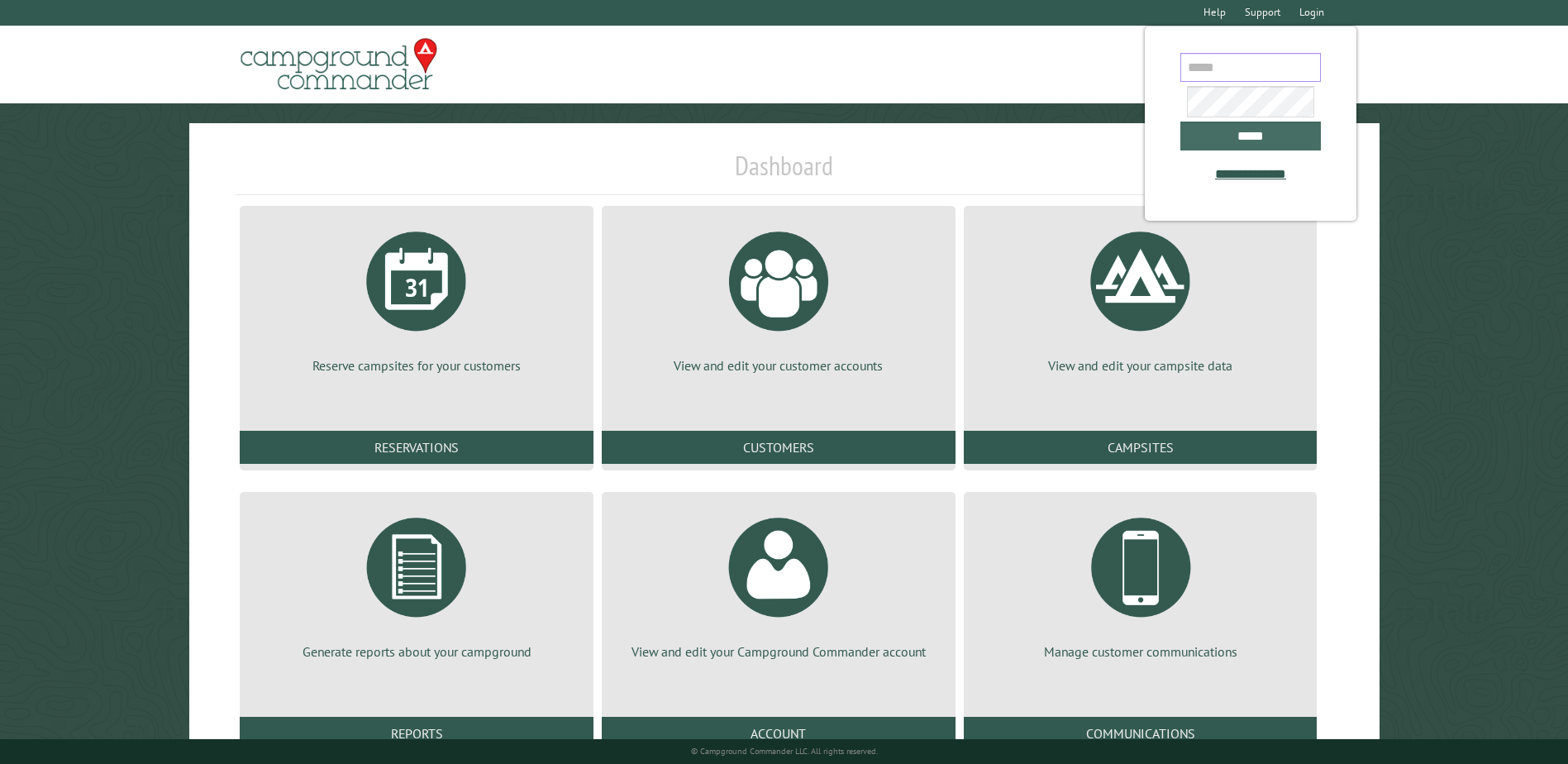
type input "**********"
click at [1228, 127] on input "*****" at bounding box center [1251, 136] width 140 height 29
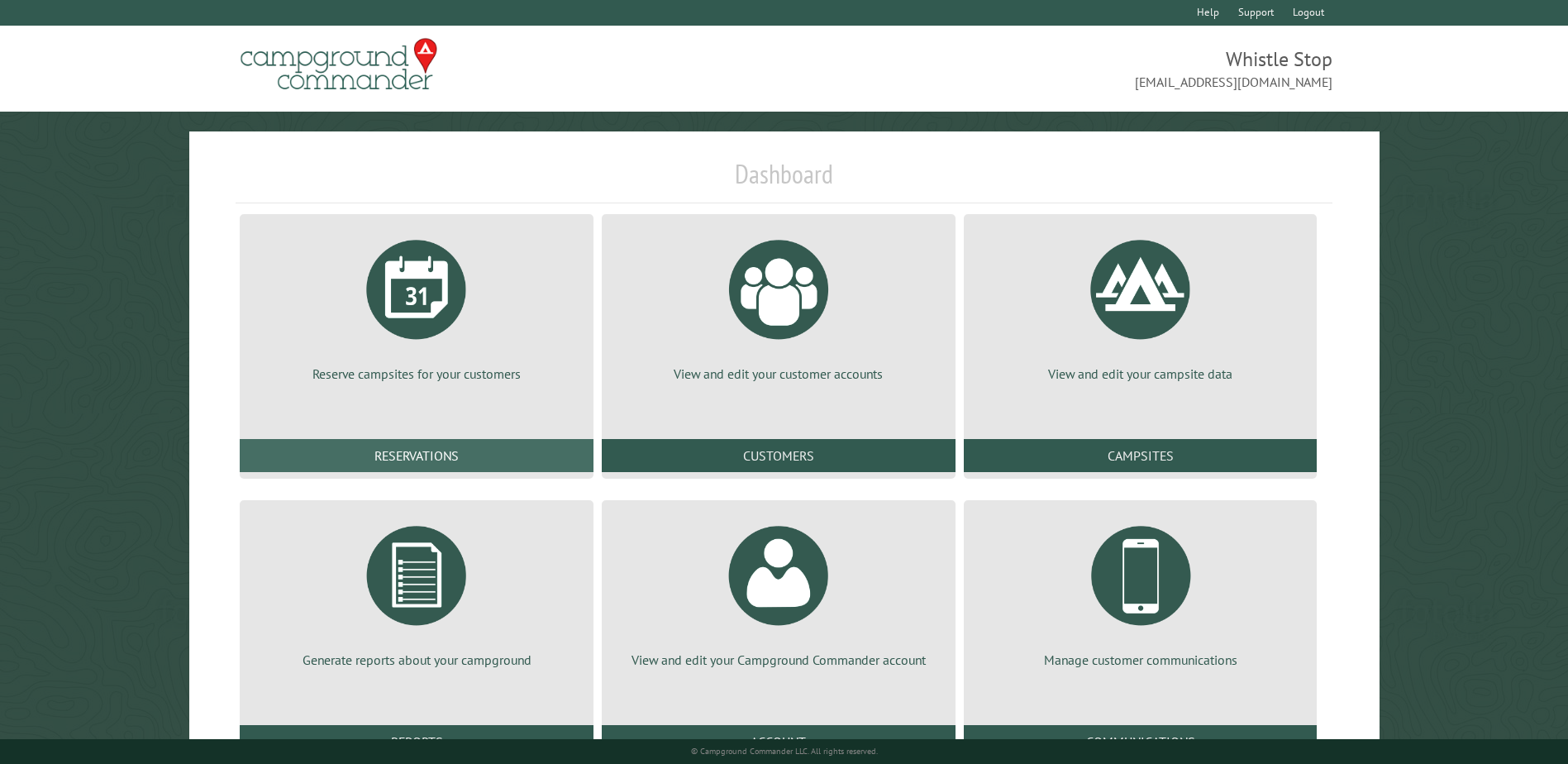
click at [449, 455] on link "Reservations" at bounding box center [417, 455] width 354 height 33
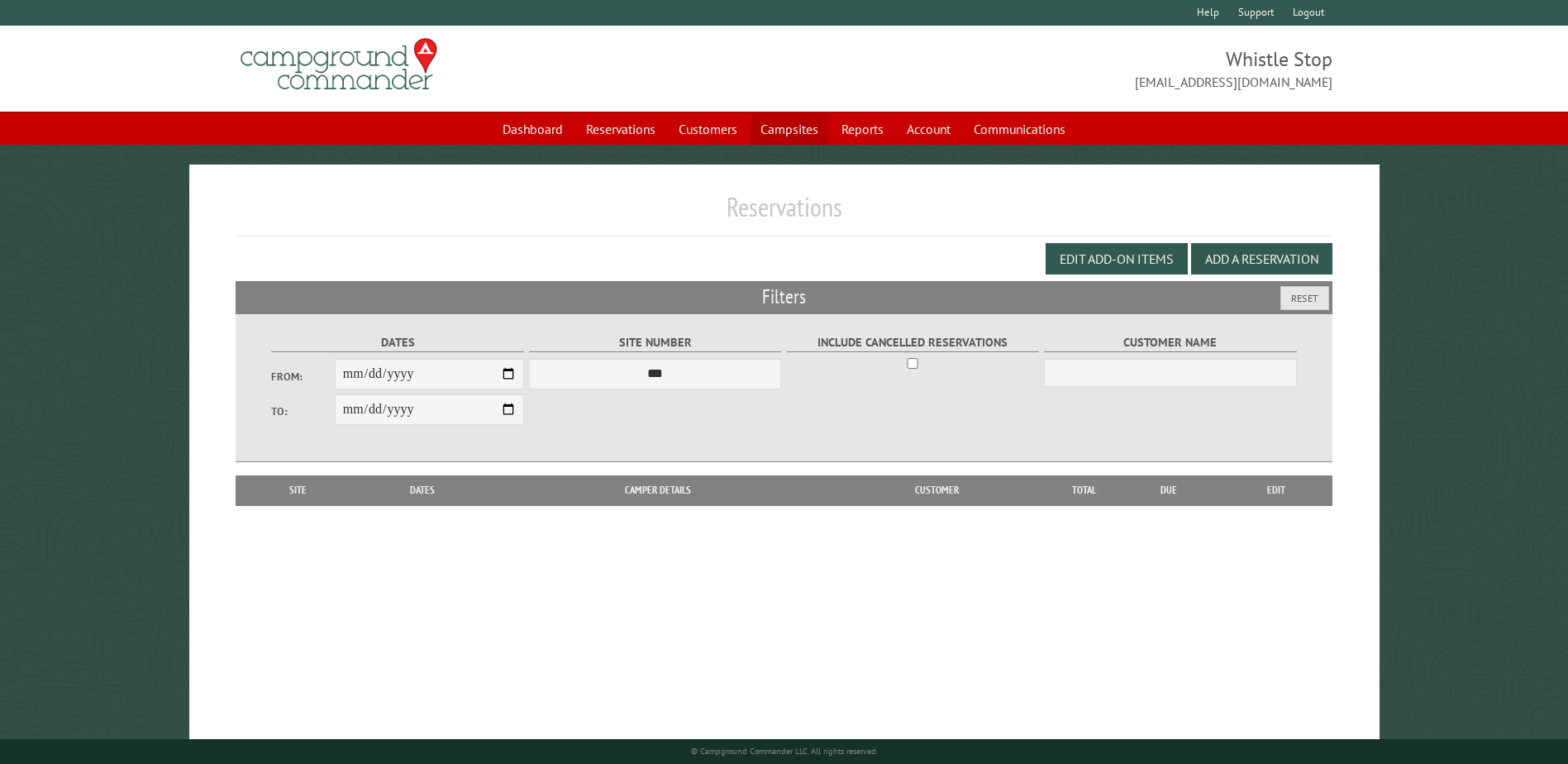
click at [780, 128] on link "Campsites" at bounding box center [789, 129] width 78 height 32
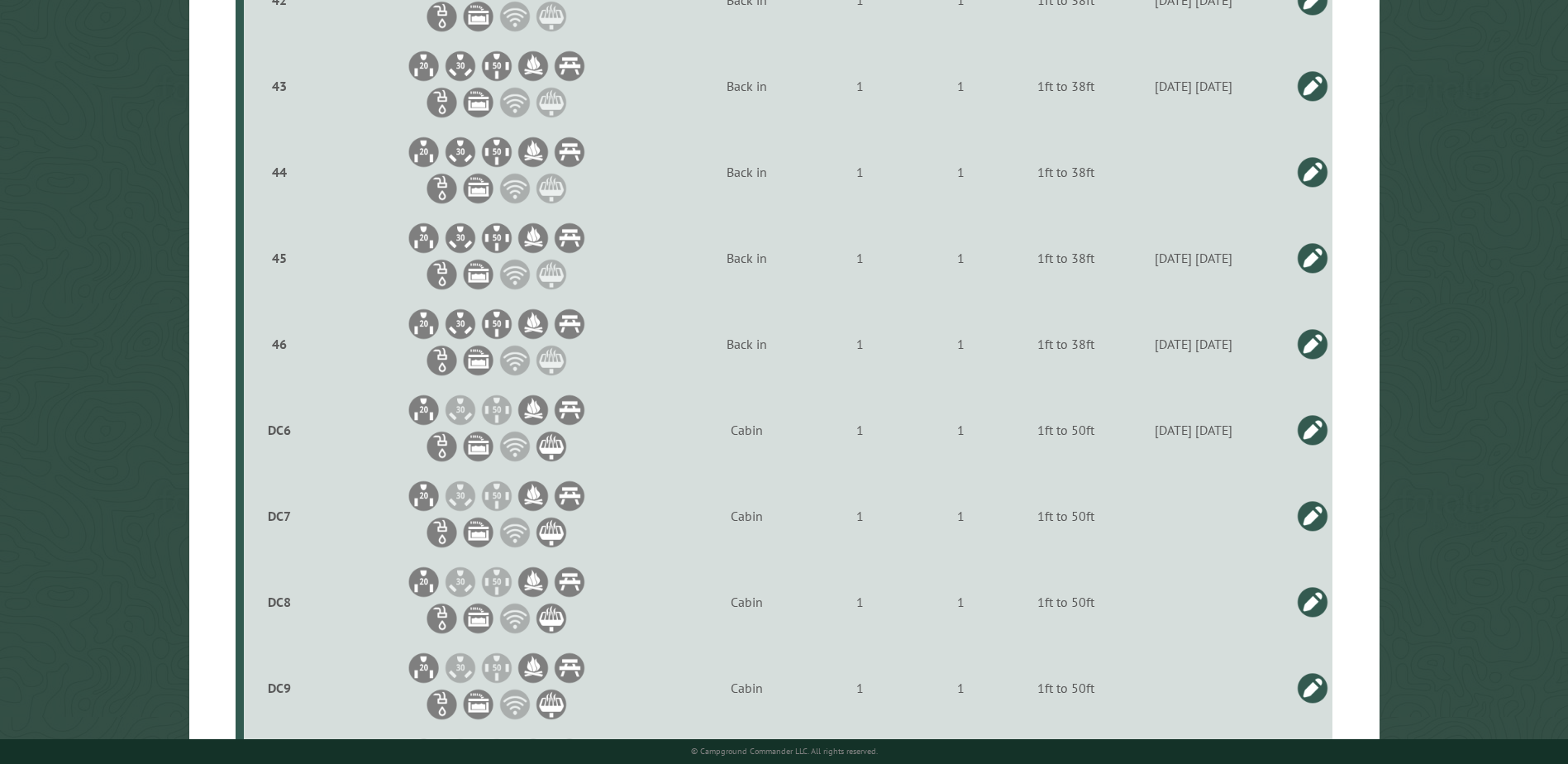
scroll to position [4216, 0]
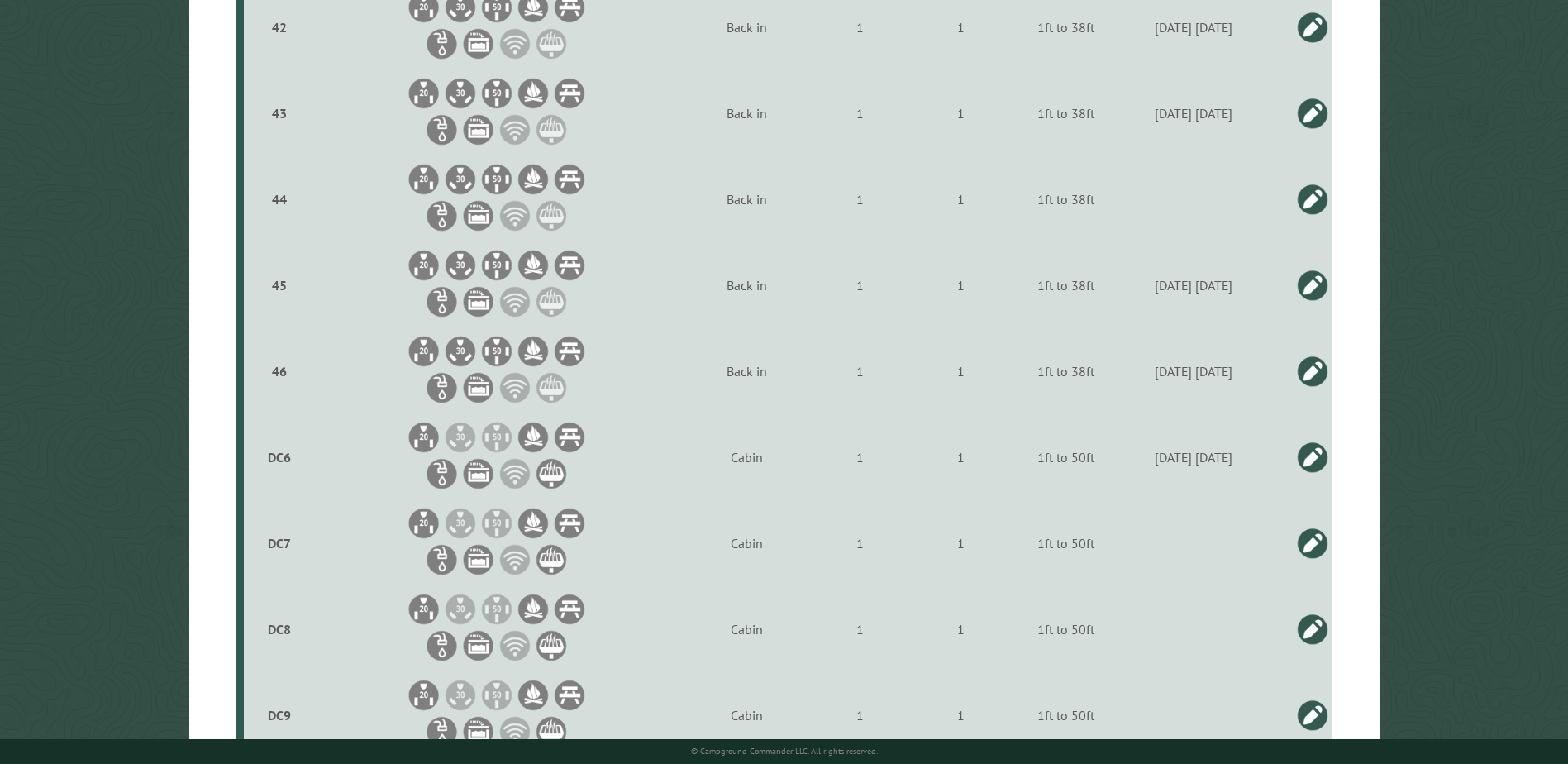
drag, startPoint x: 1352, startPoint y: 419, endPoint x: 1352, endPoint y: 402, distance: 17.0
click at [1312, 364] on link at bounding box center [1312, 371] width 33 height 33
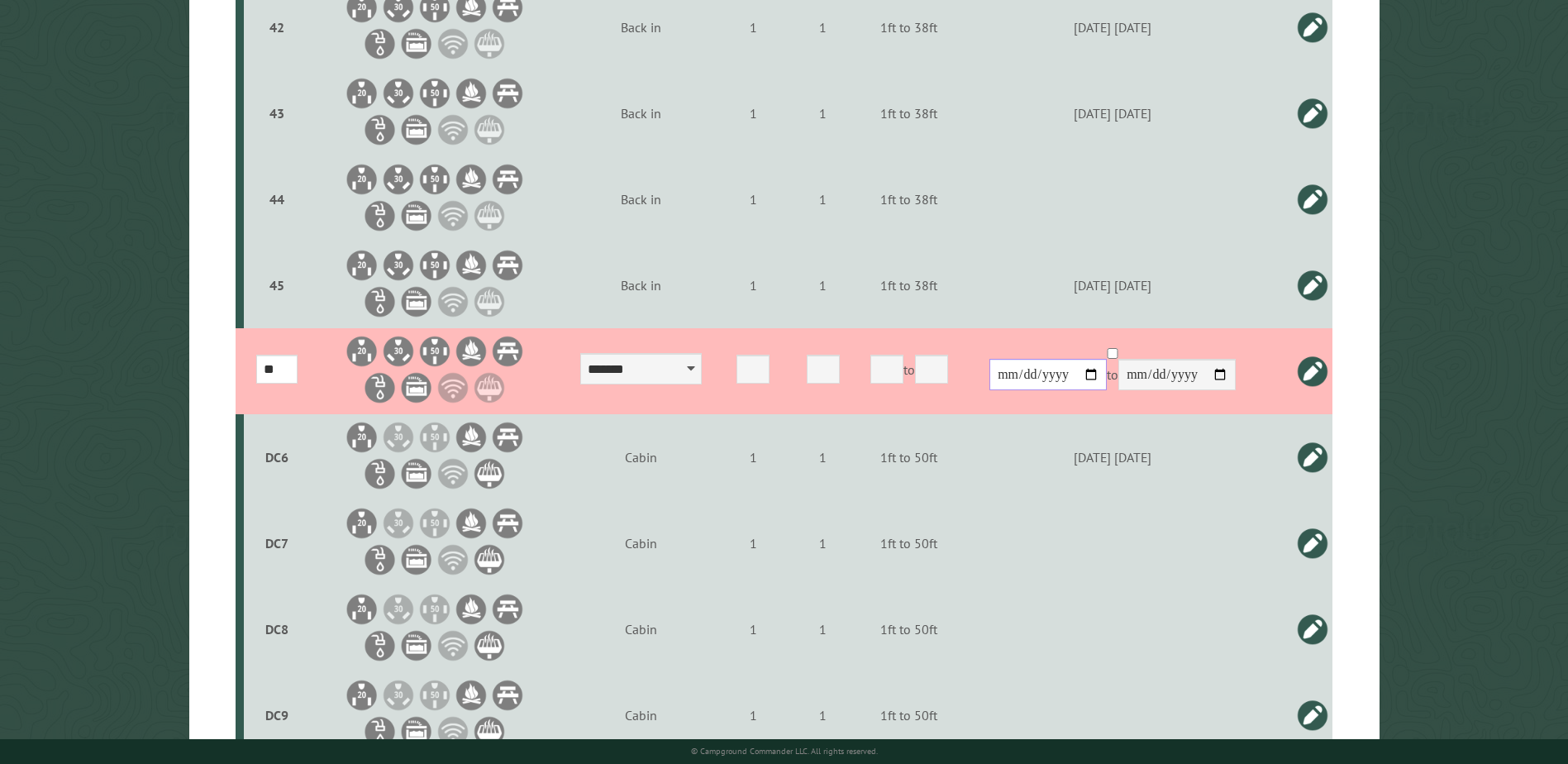
click at [1106, 368] on input "**********" at bounding box center [1048, 375] width 117 height 32
click at [1106, 373] on input "**********" at bounding box center [1048, 375] width 117 height 32
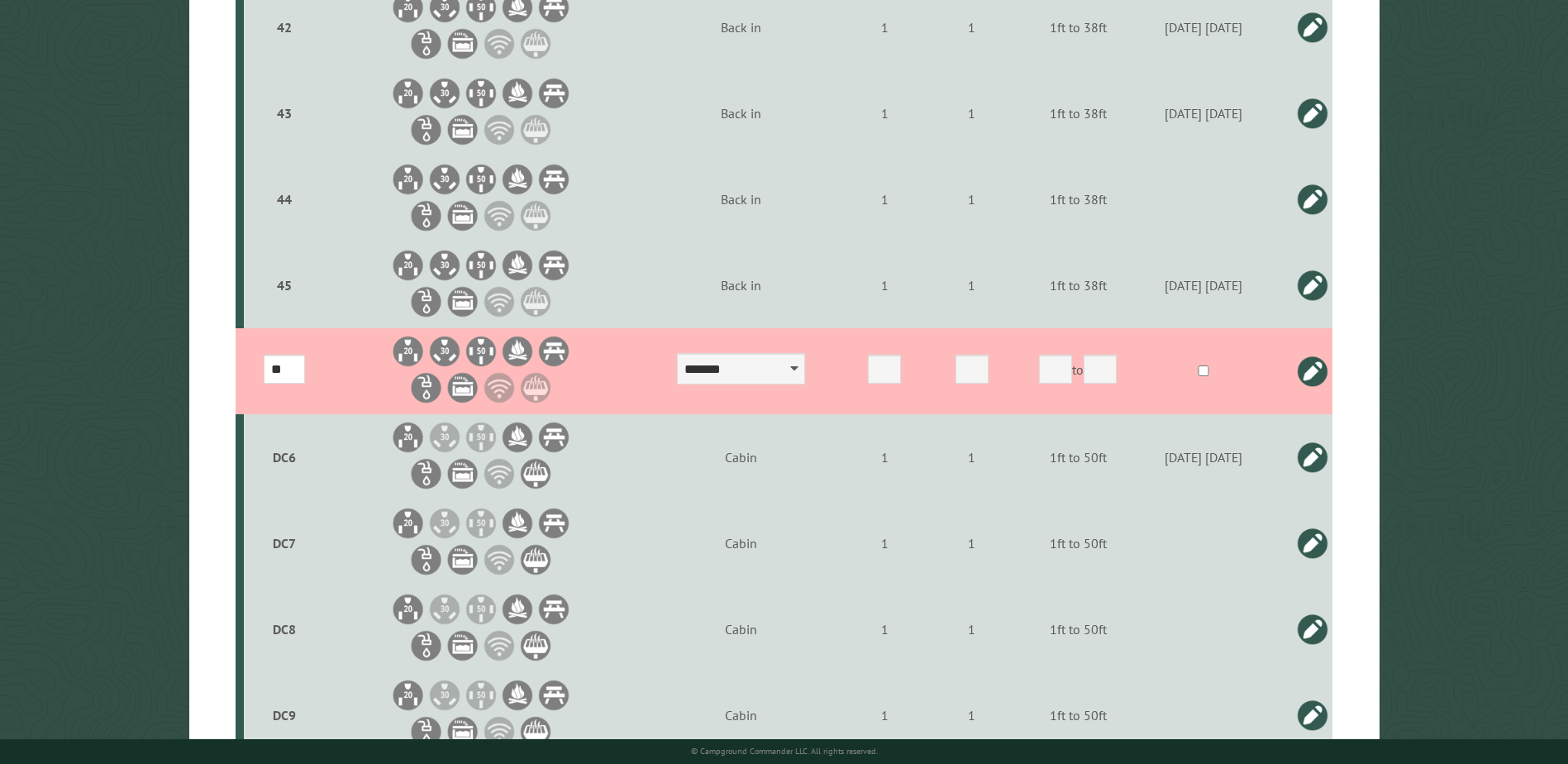
click at [1321, 369] on link at bounding box center [1312, 371] width 33 height 33
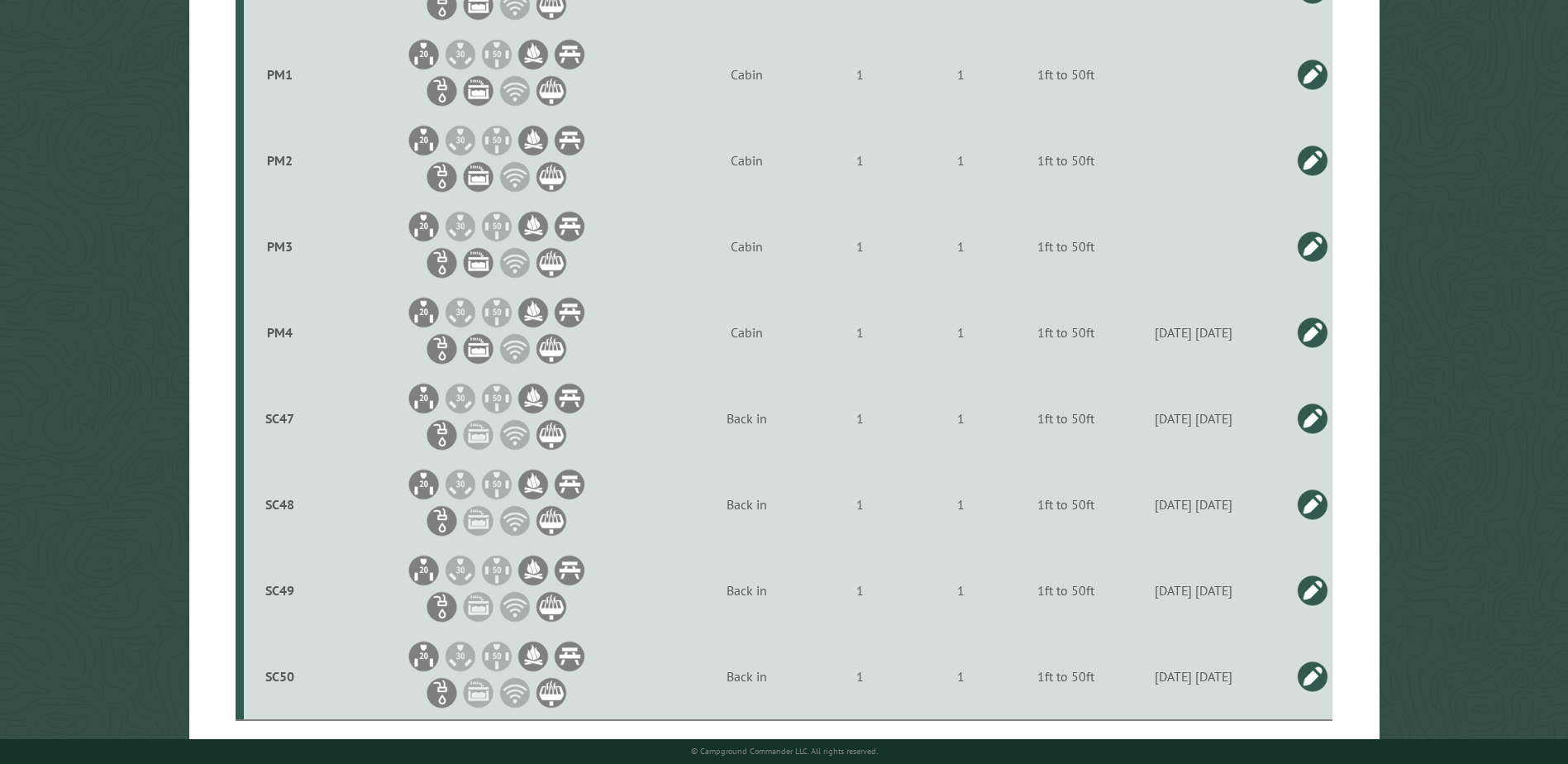
scroll to position [4965, 0]
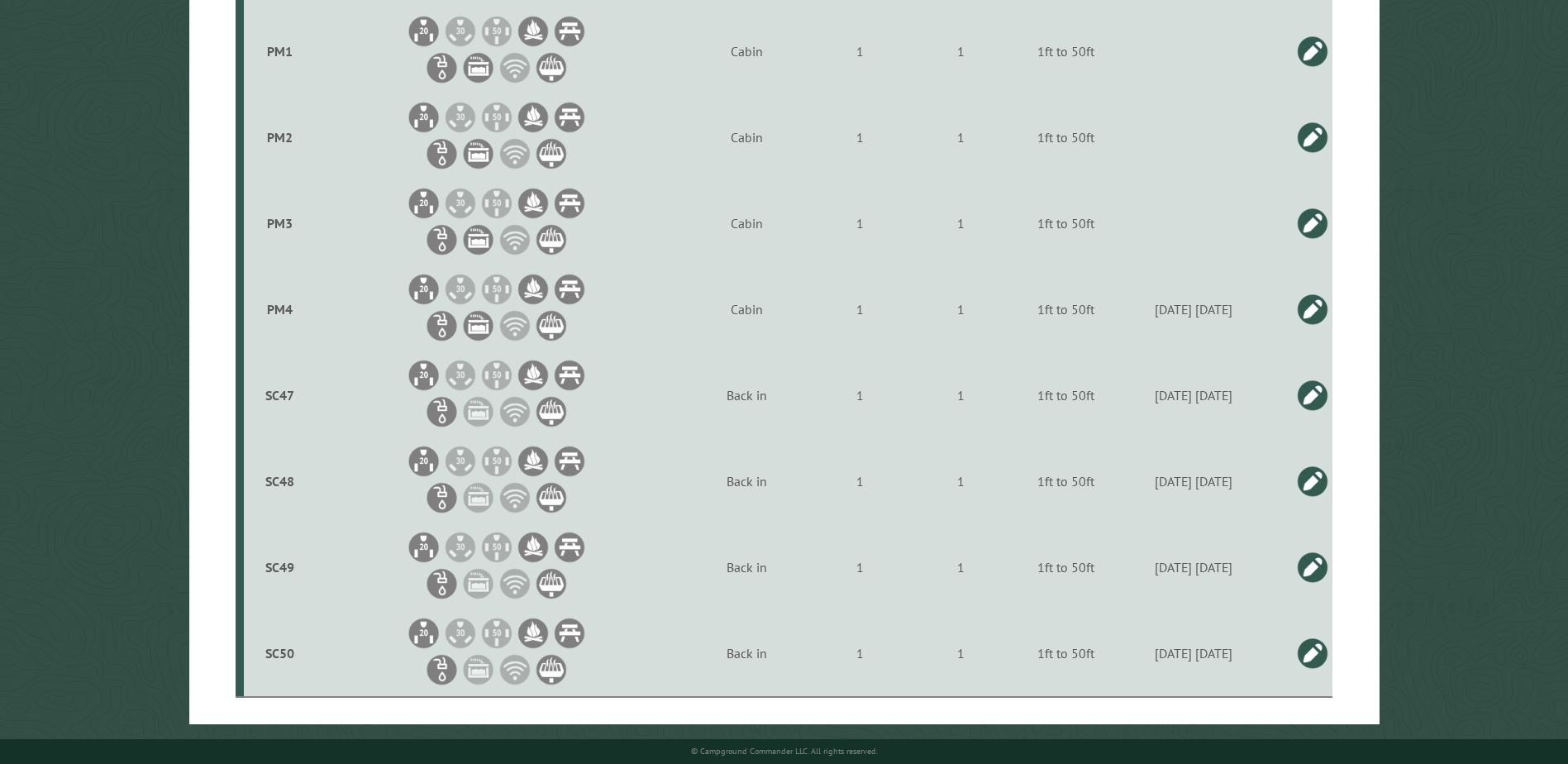
click at [1316, 300] on link at bounding box center [1312, 309] width 33 height 33
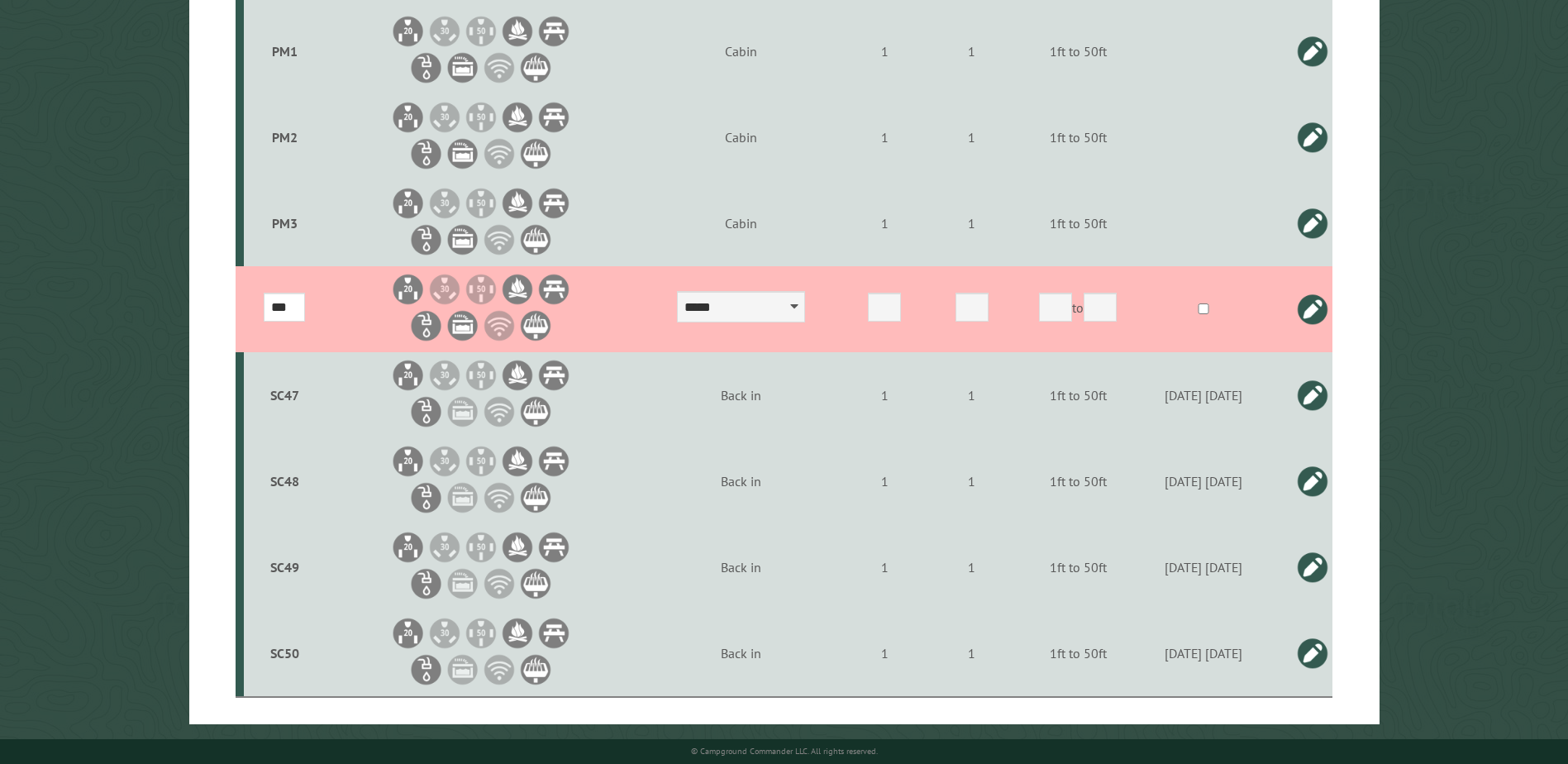
click at [1313, 392] on link at bounding box center [1312, 394] width 33 height 33
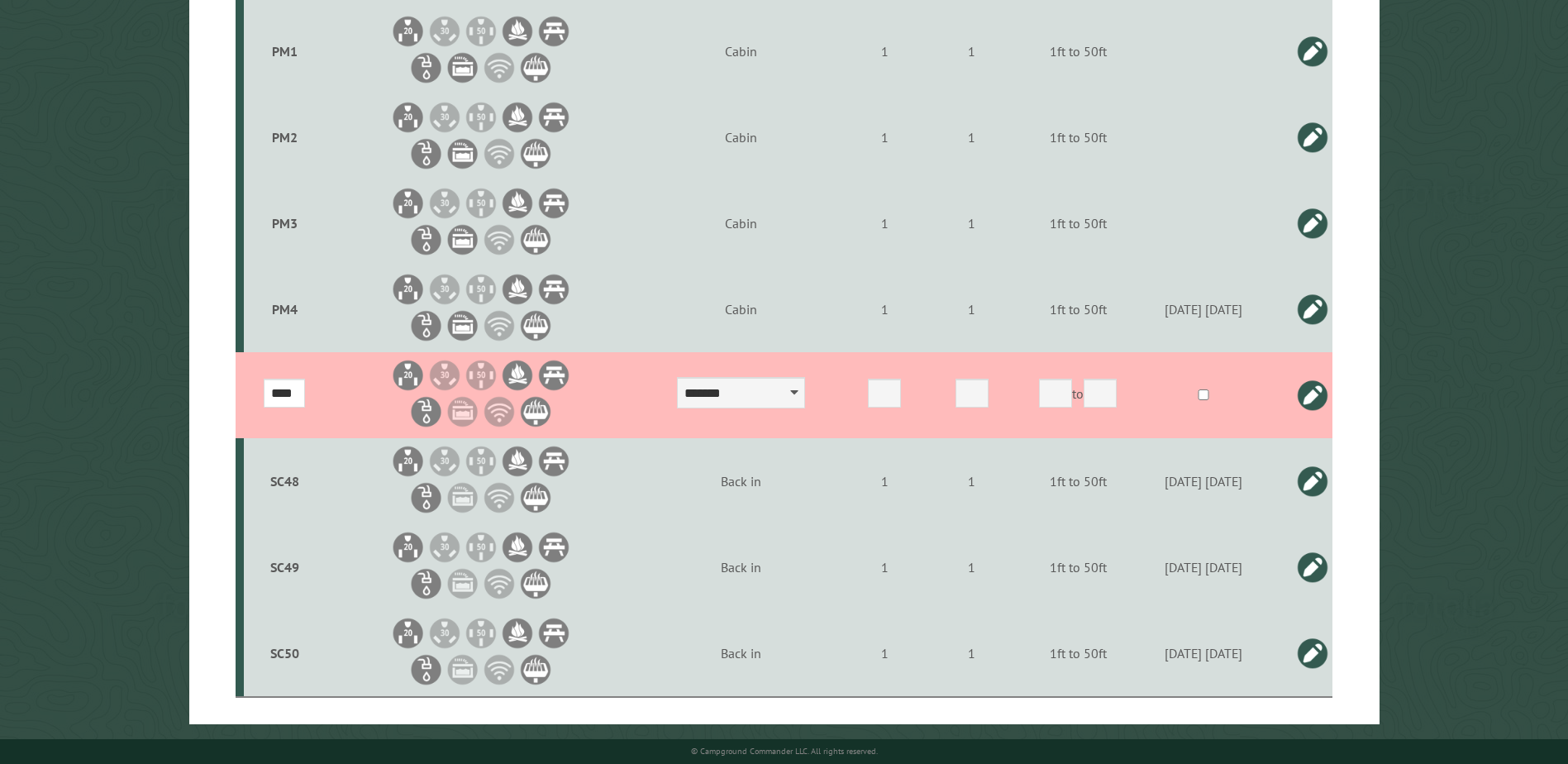
click at [1309, 391] on link at bounding box center [1312, 394] width 33 height 33
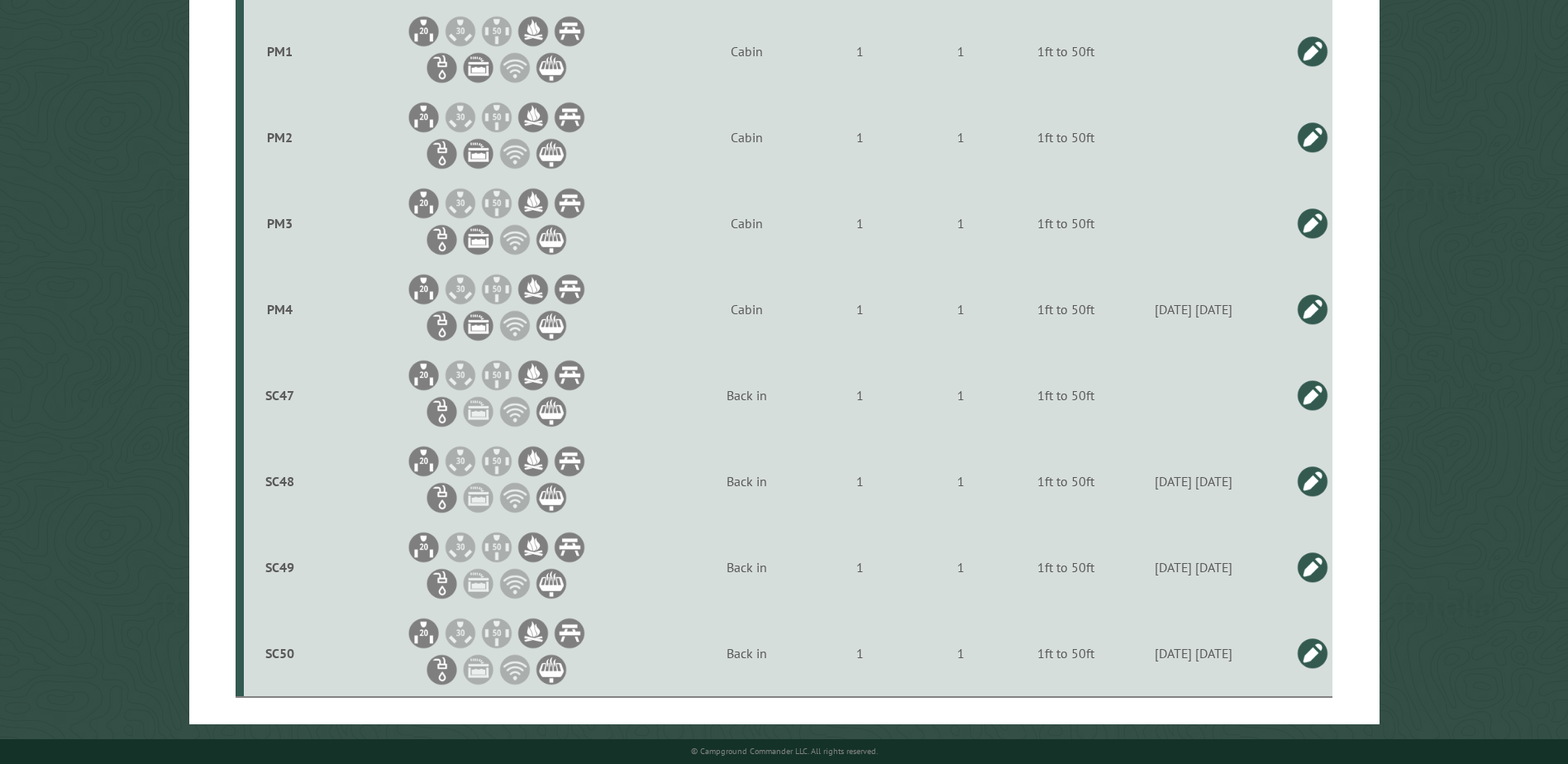
click at [1311, 477] on link at bounding box center [1312, 480] width 33 height 33
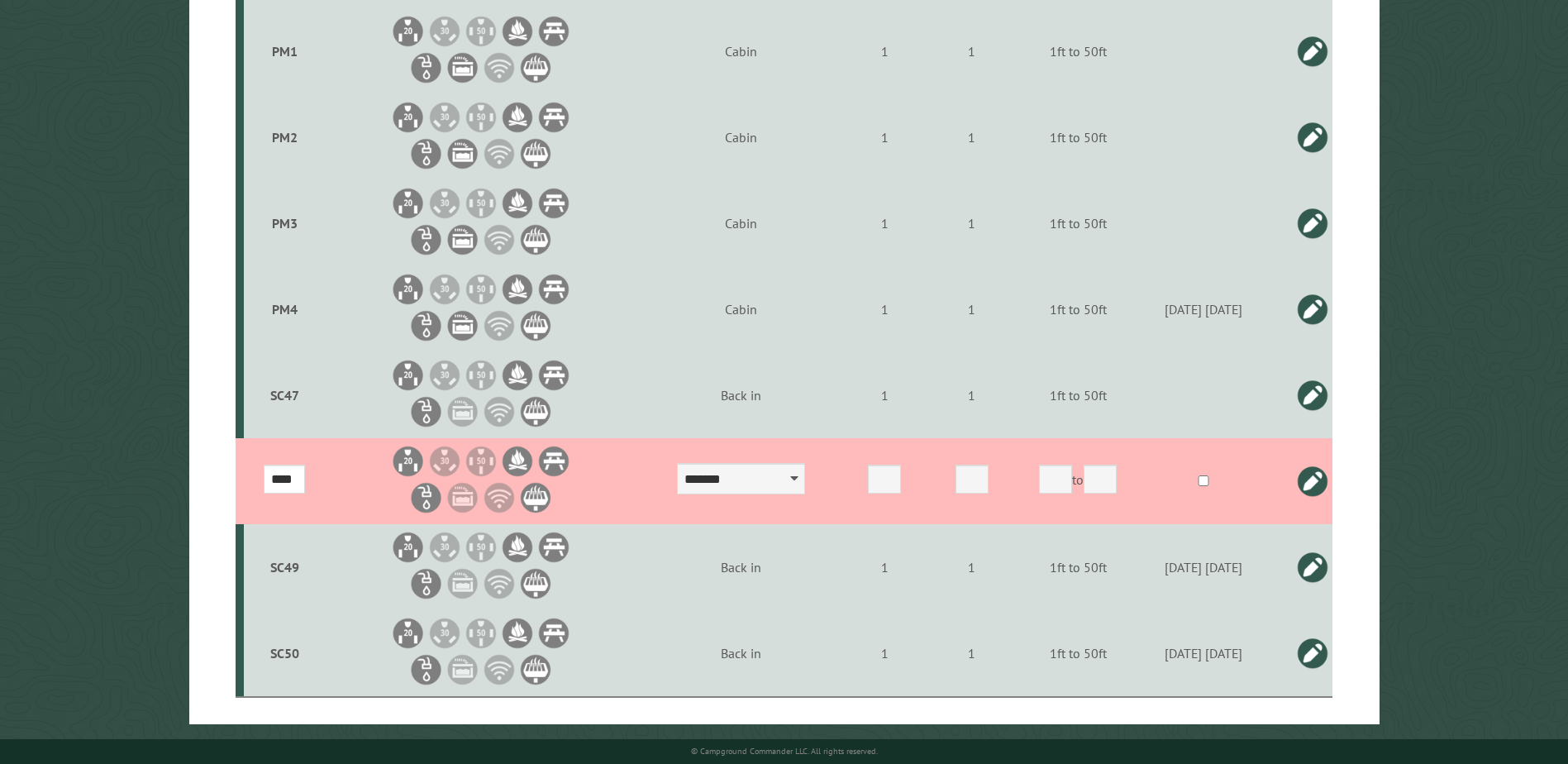
click at [1313, 481] on link at bounding box center [1312, 480] width 33 height 33
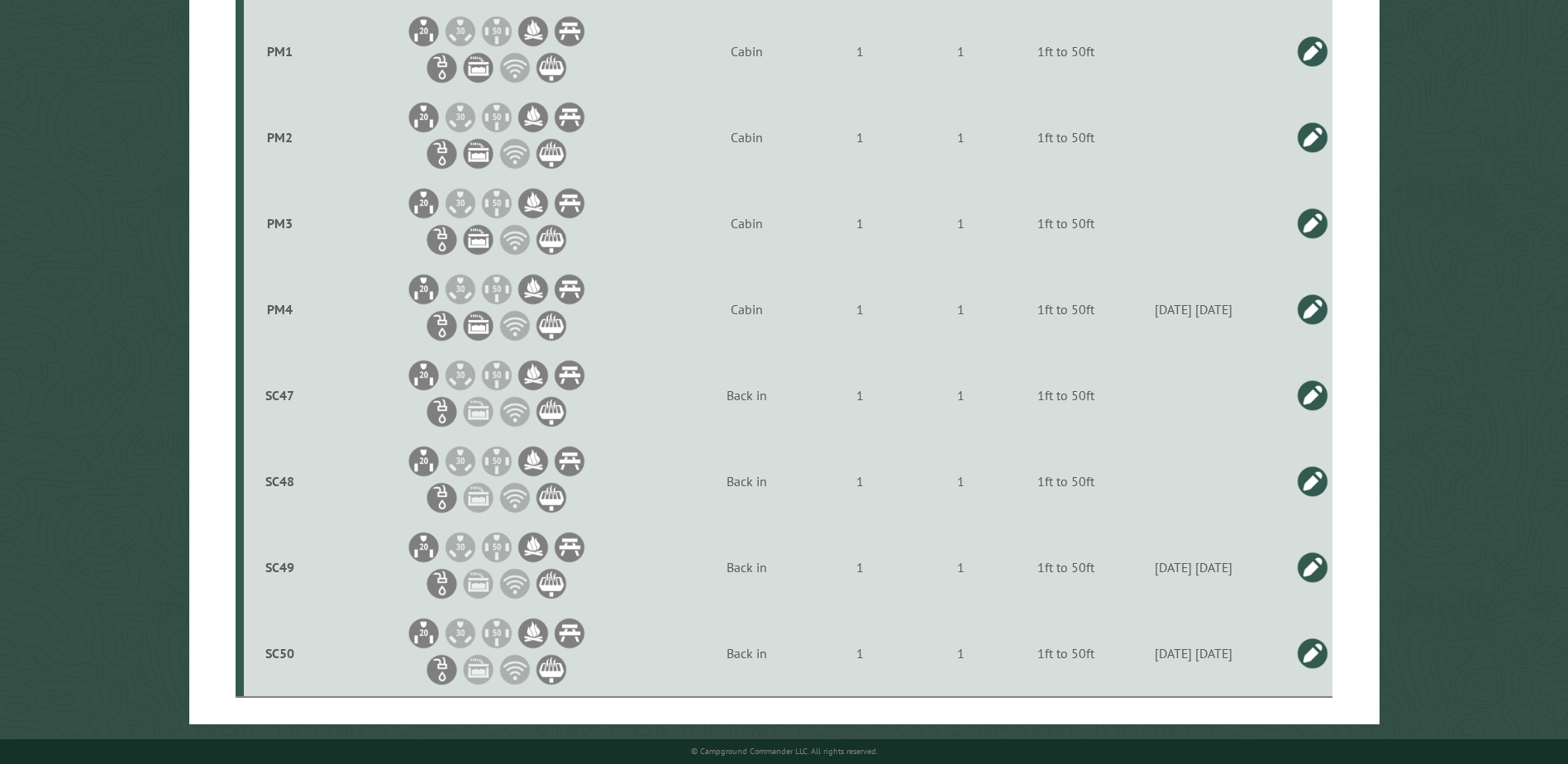
click at [1309, 566] on link at bounding box center [1312, 566] width 33 height 33
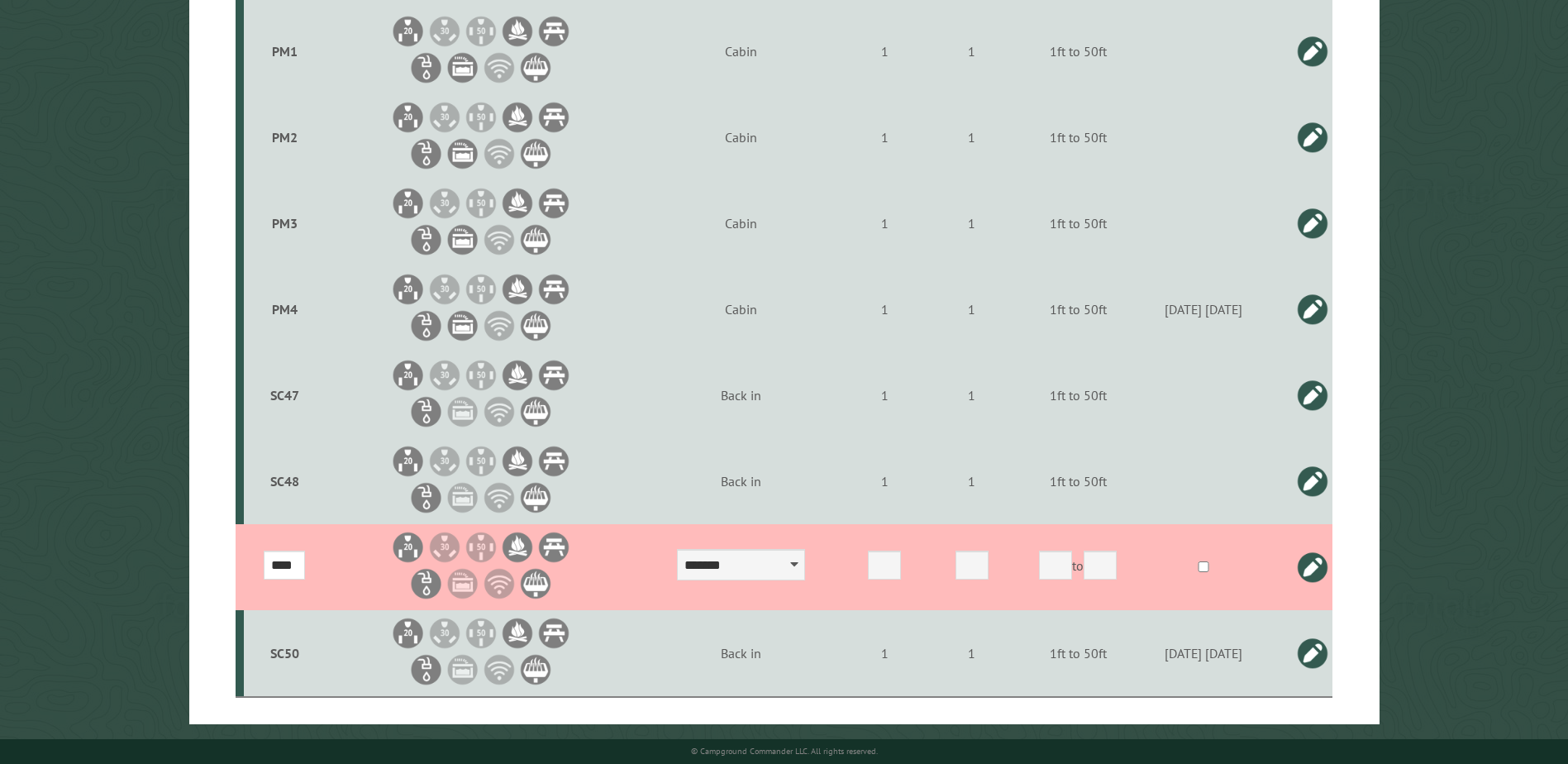
click at [1312, 558] on link at bounding box center [1312, 566] width 33 height 33
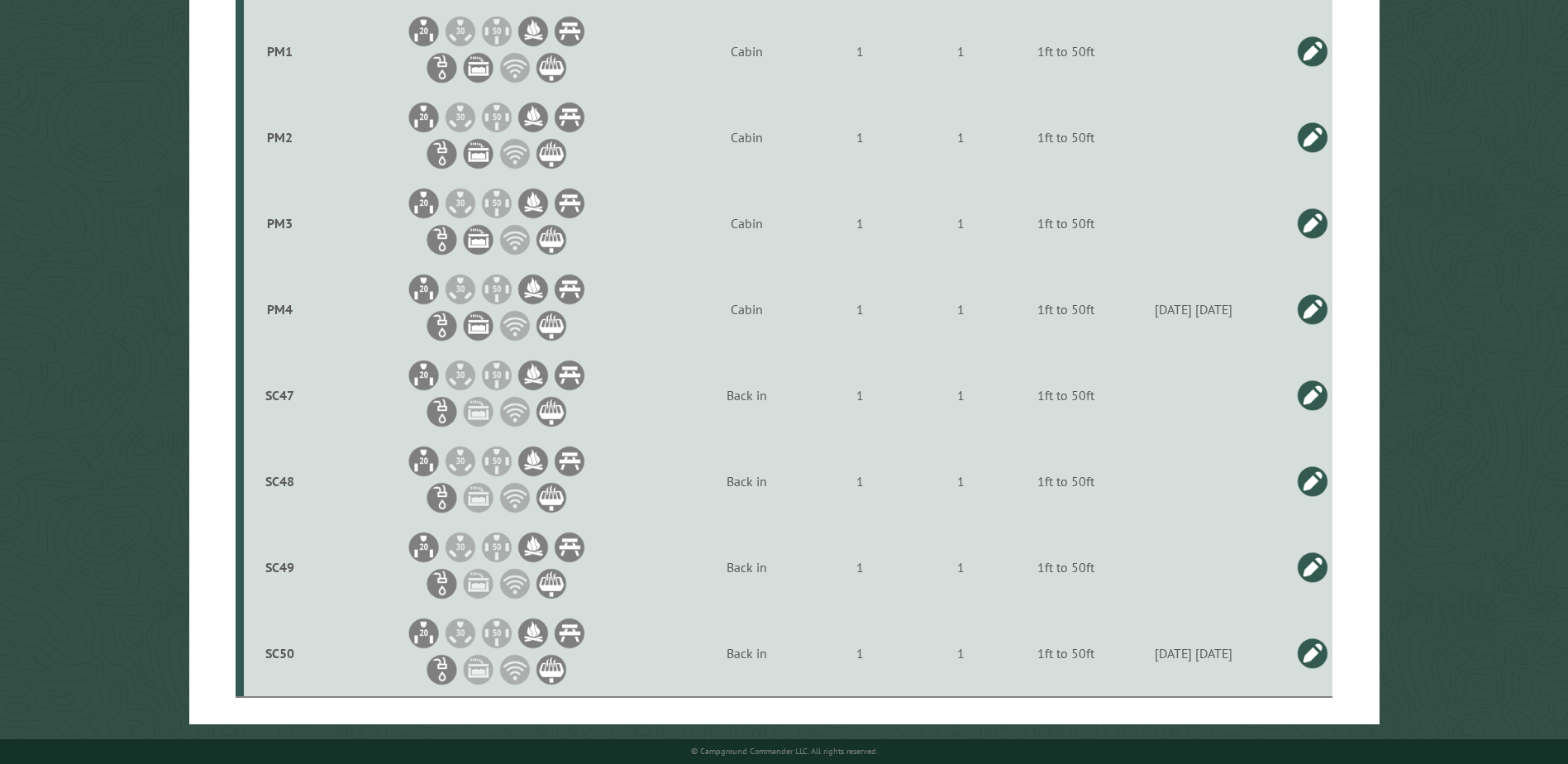
click at [1312, 304] on link at bounding box center [1312, 309] width 33 height 33
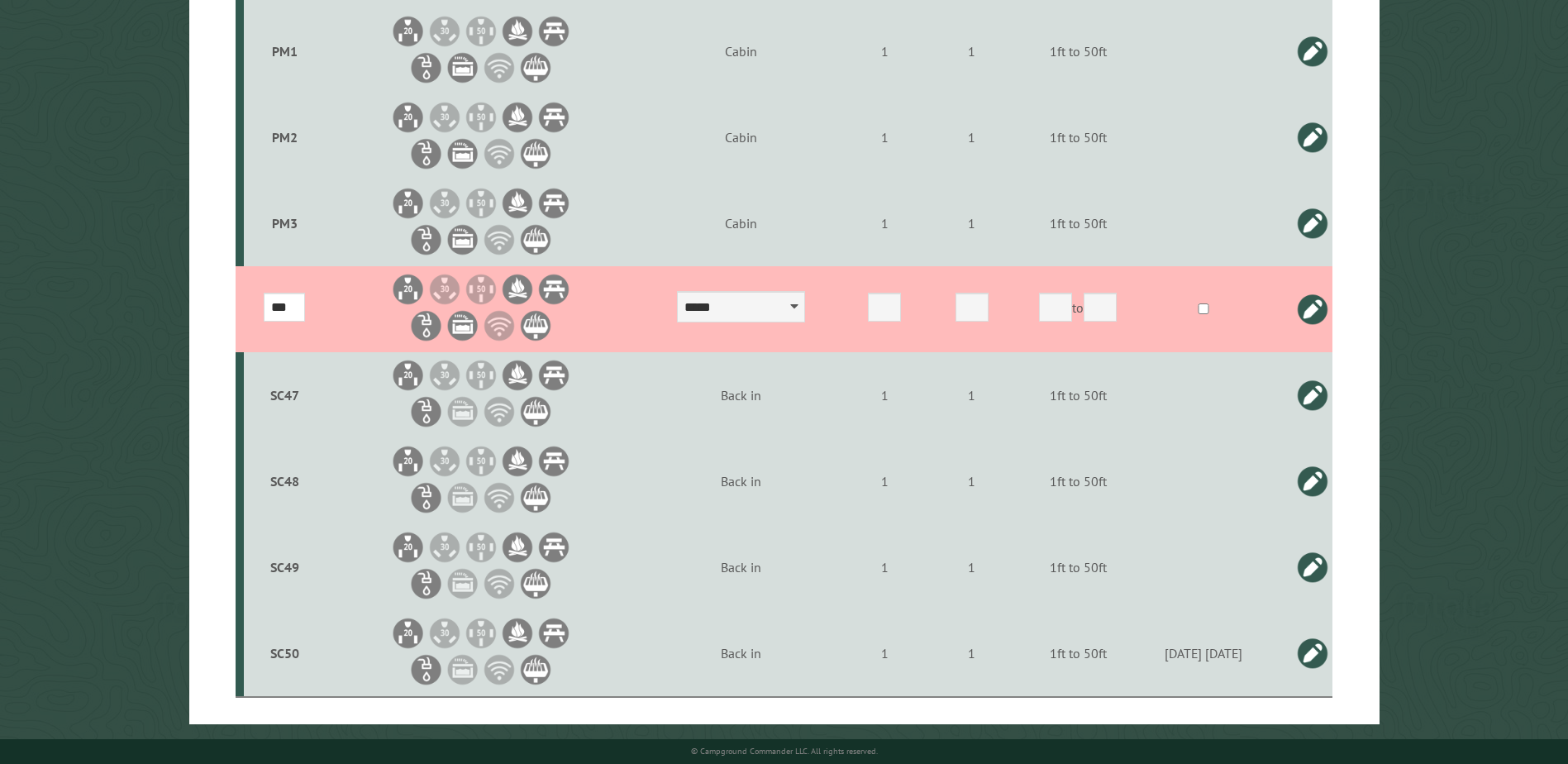
click at [1314, 307] on link at bounding box center [1312, 309] width 33 height 33
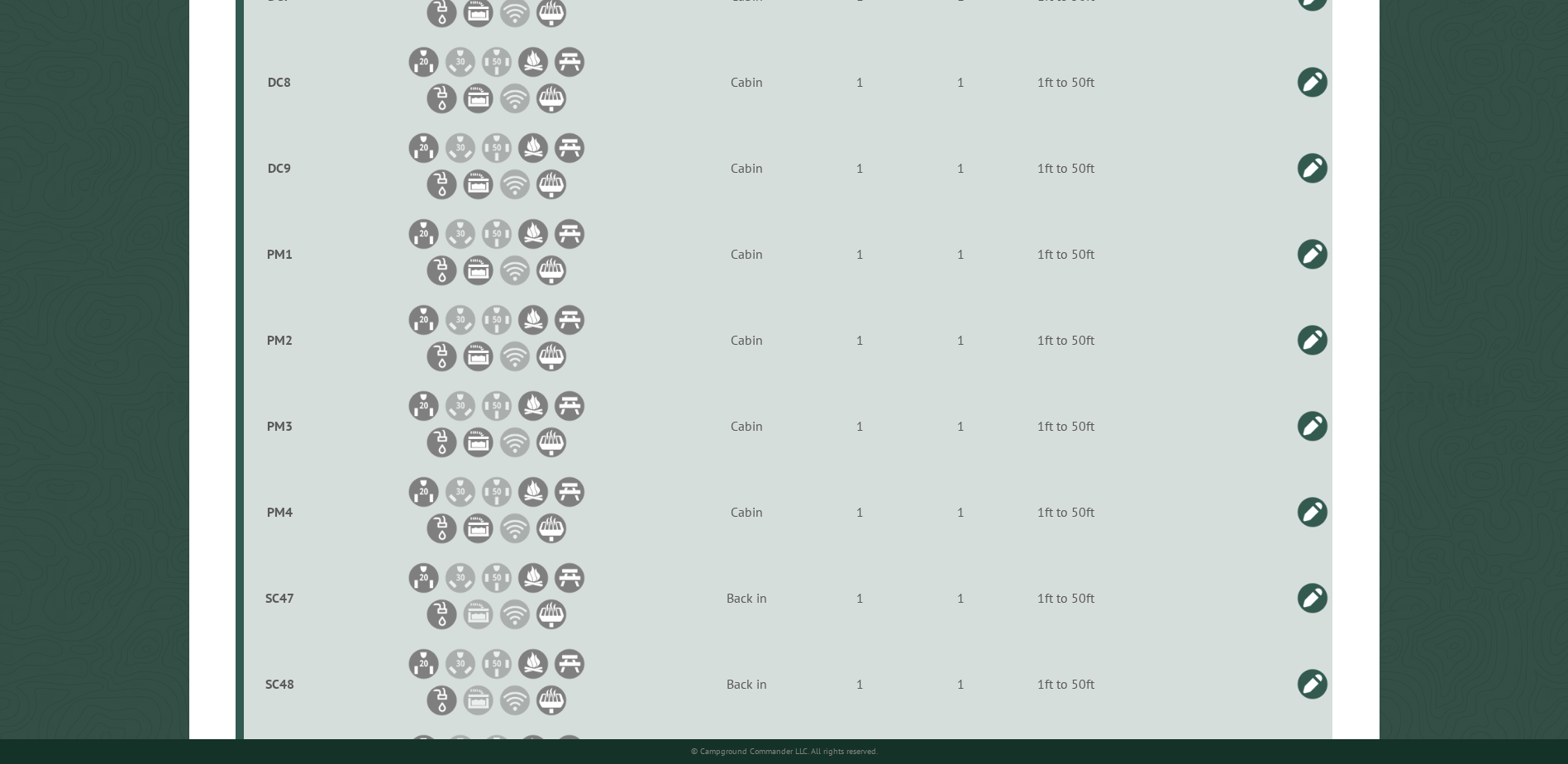
scroll to position [4470, 0]
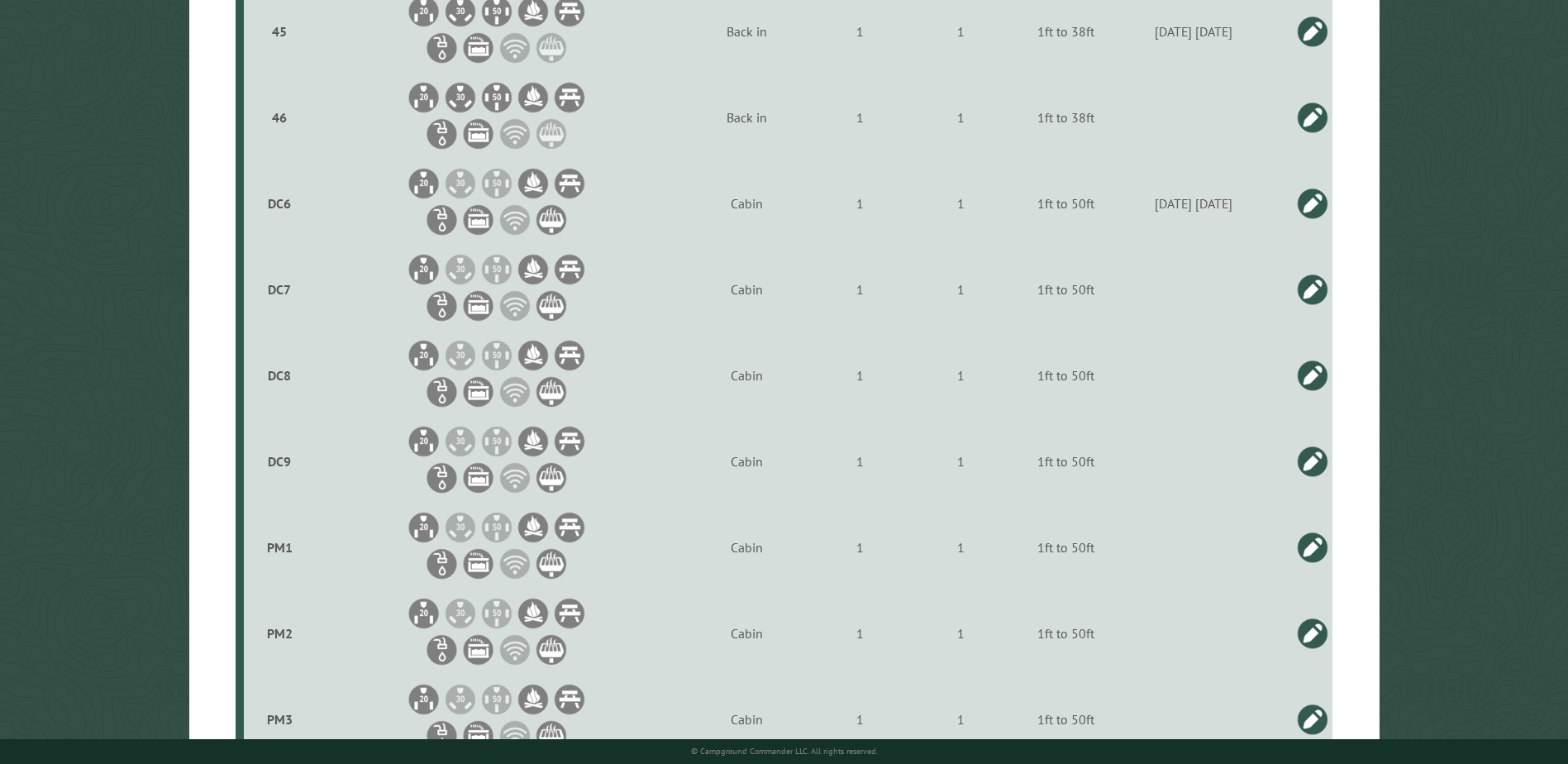
click at [1301, 200] on link at bounding box center [1312, 203] width 33 height 33
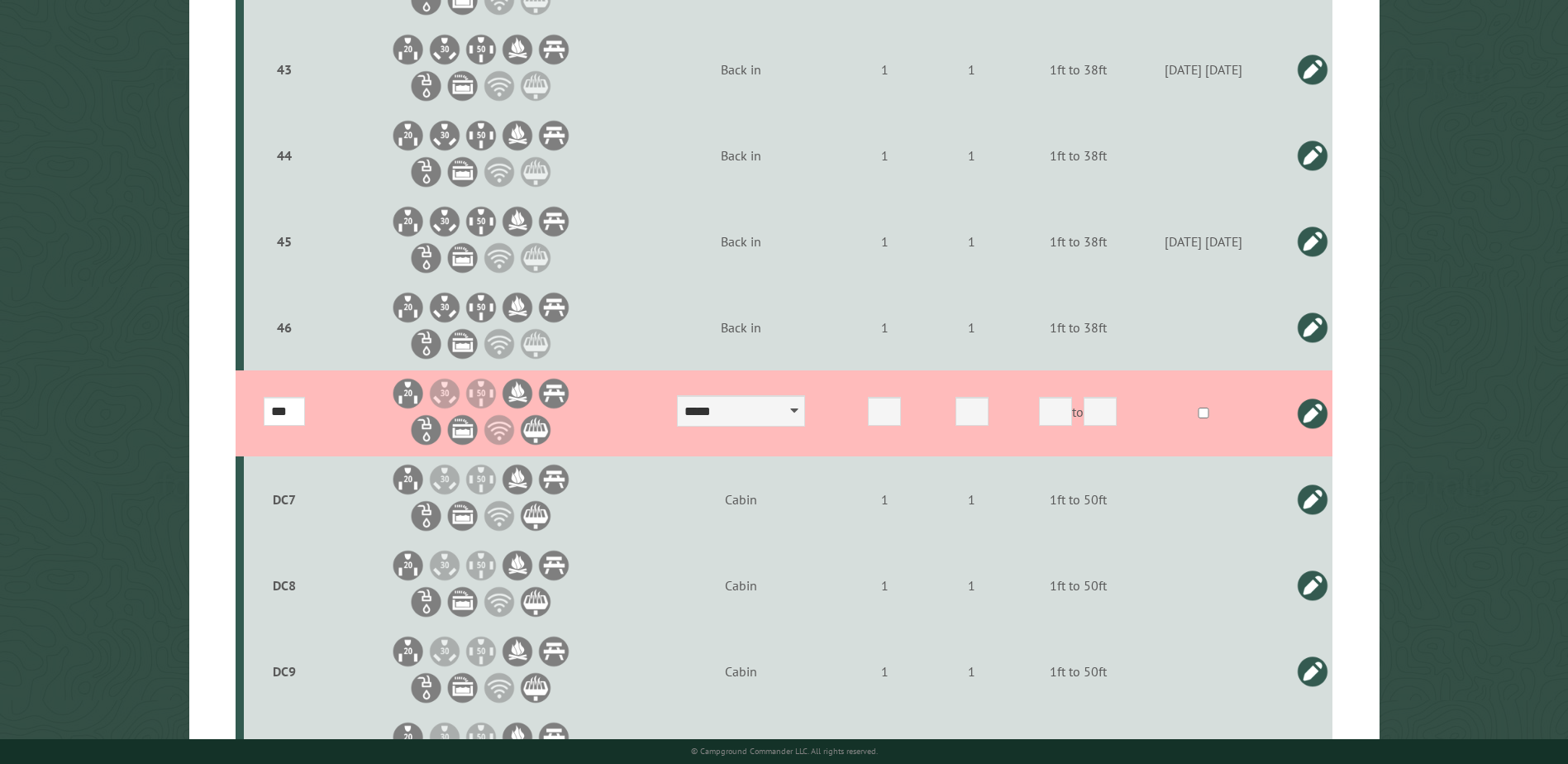
scroll to position [4222, 0]
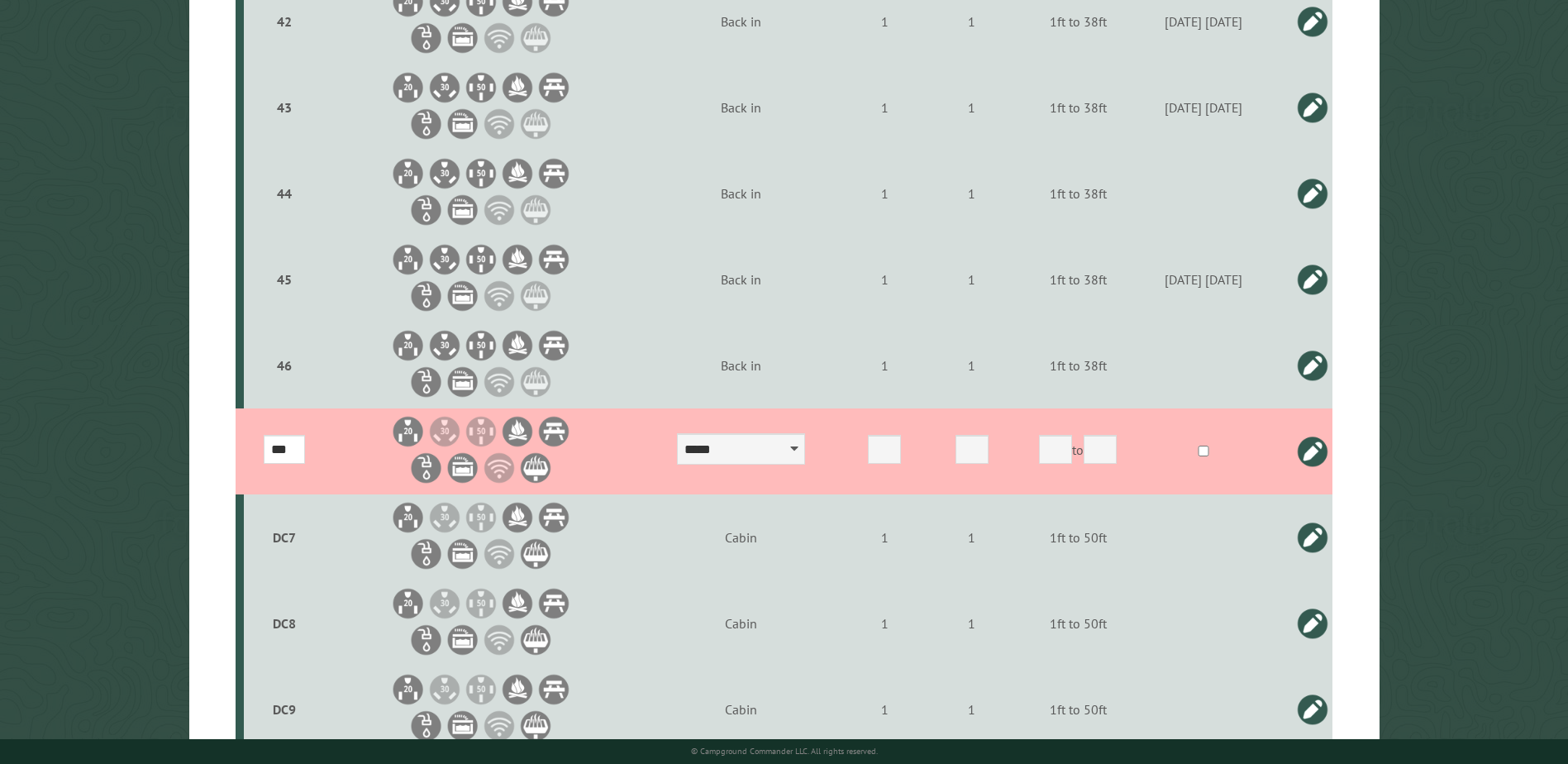
click at [1311, 448] on link at bounding box center [1312, 450] width 33 height 33
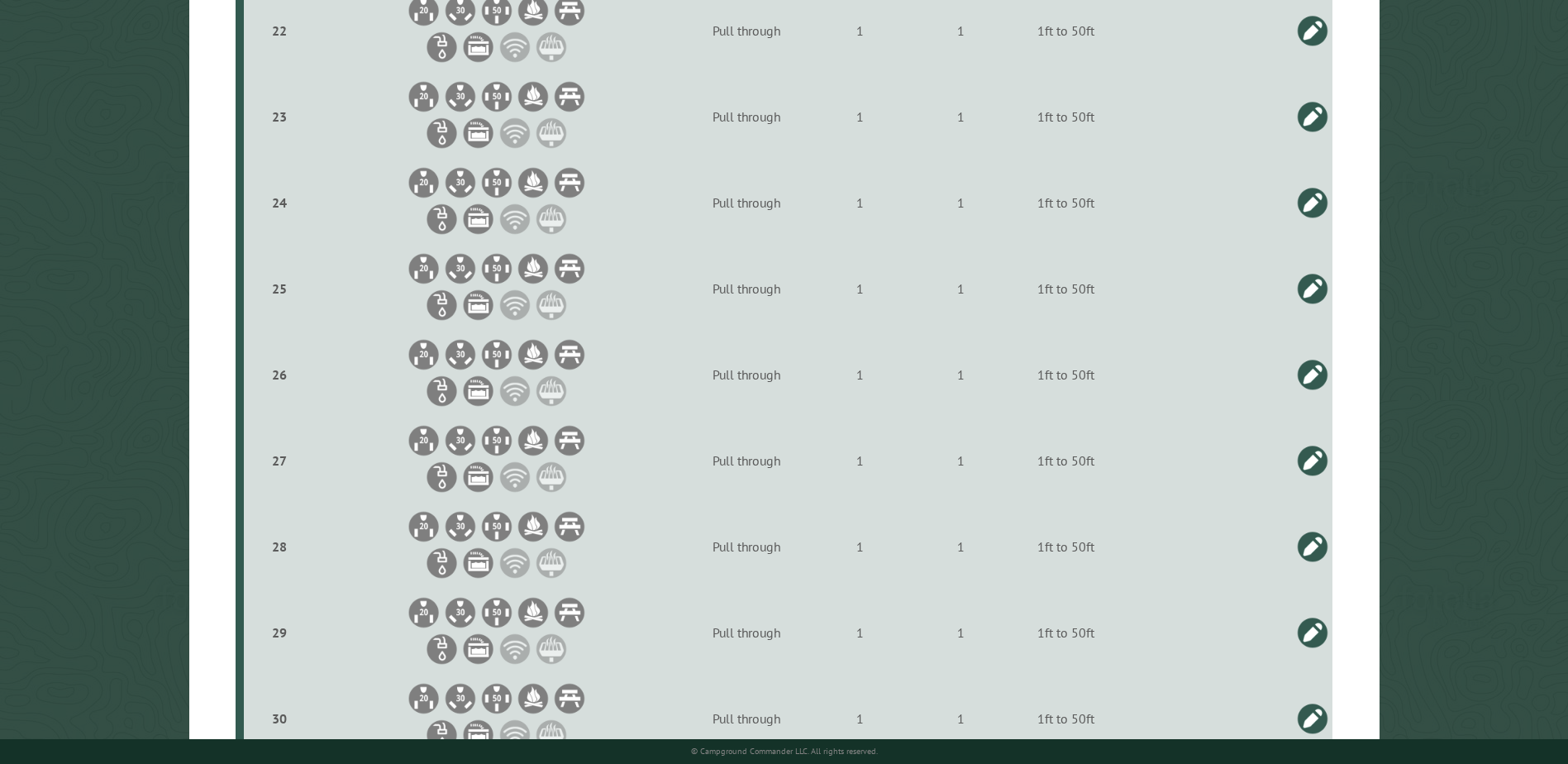
scroll to position [2072, 0]
